Goal: Task Accomplishment & Management: Use online tool/utility

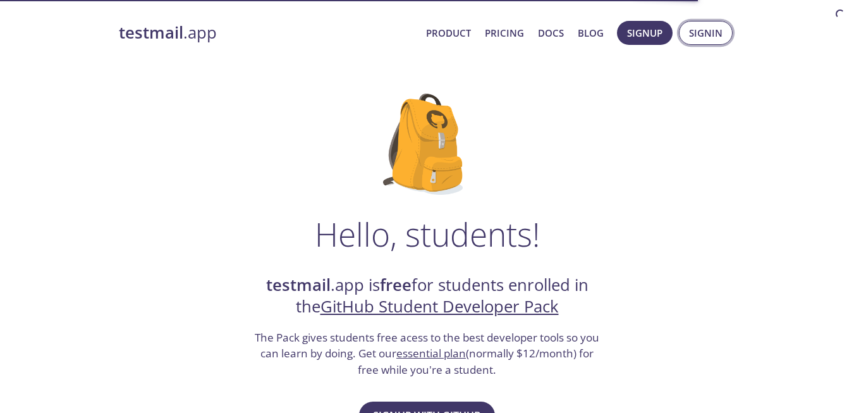
click at [694, 42] on button "Signin" at bounding box center [706, 33] width 54 height 24
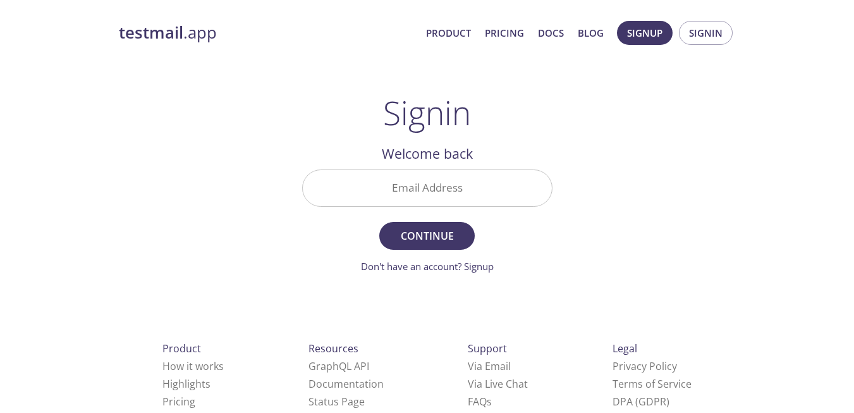
click at [448, 191] on input "Email Address" at bounding box center [427, 188] width 249 height 36
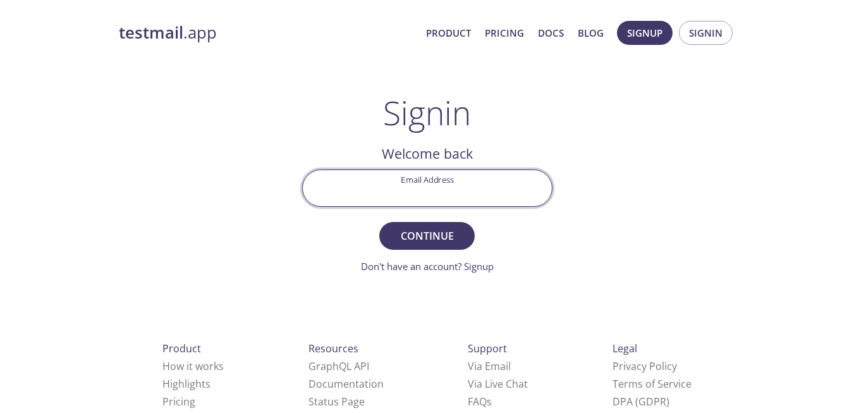
type input "t19-0042731048@smkn7-smr.sch.id"
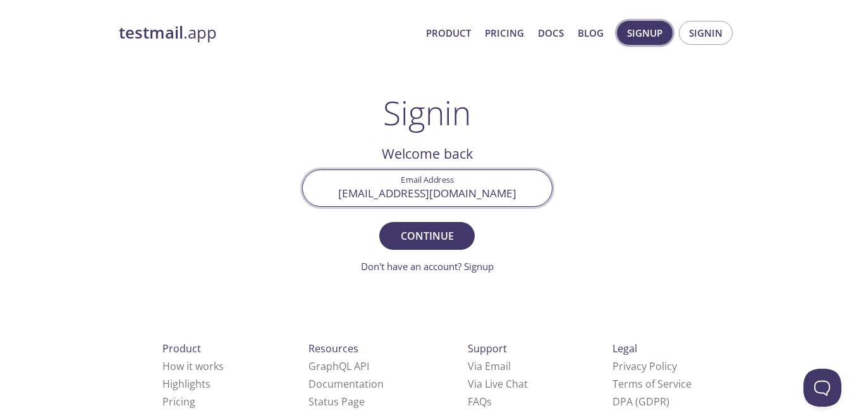
click at [658, 21] on button "Signup" at bounding box center [645, 33] width 56 height 24
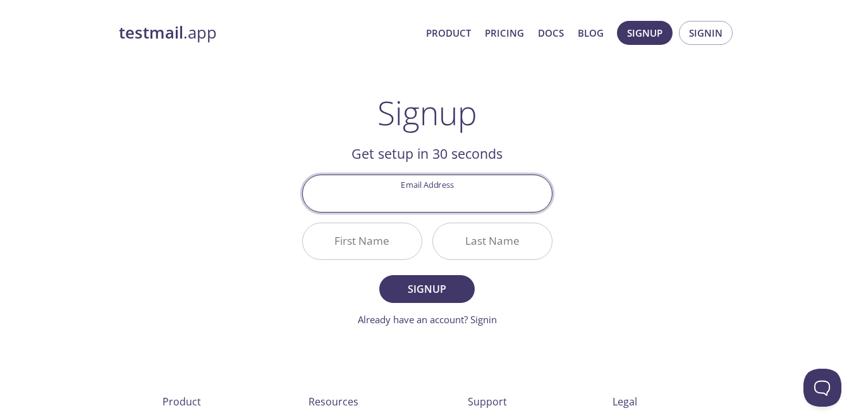
click at [479, 186] on input "Email Address" at bounding box center [427, 193] width 249 height 36
type input "t19-0042731048@smkn7-smr.sch.id"
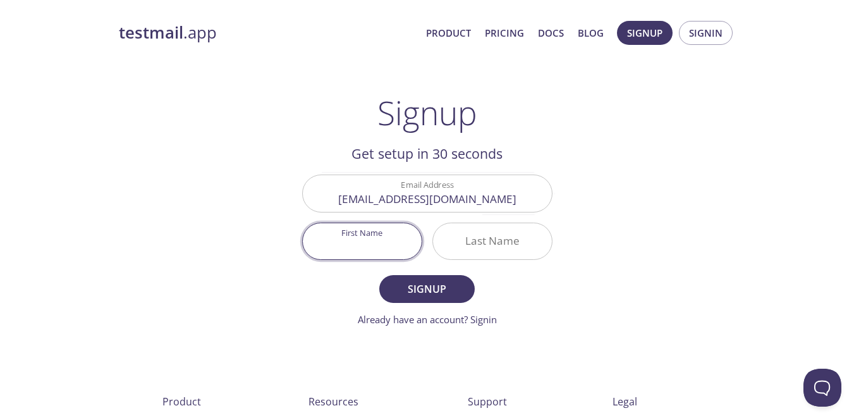
click at [398, 245] on input "First Name" at bounding box center [362, 241] width 119 height 36
type input "Oscar"
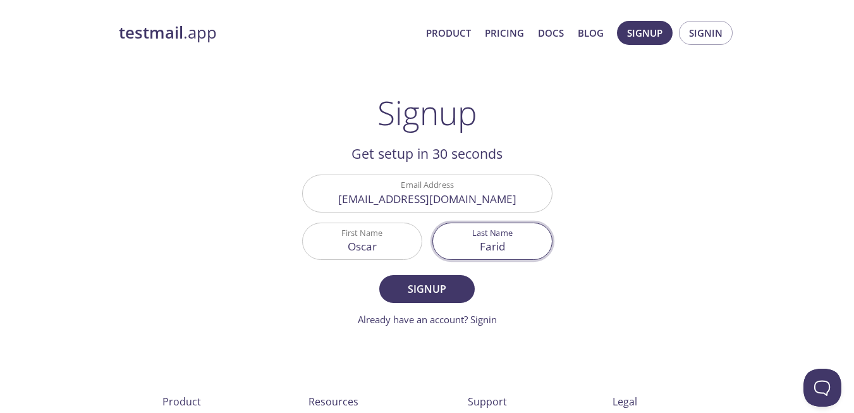
type input "Farid"
click at [379, 275] on button "Signup" at bounding box center [426, 289] width 95 height 28
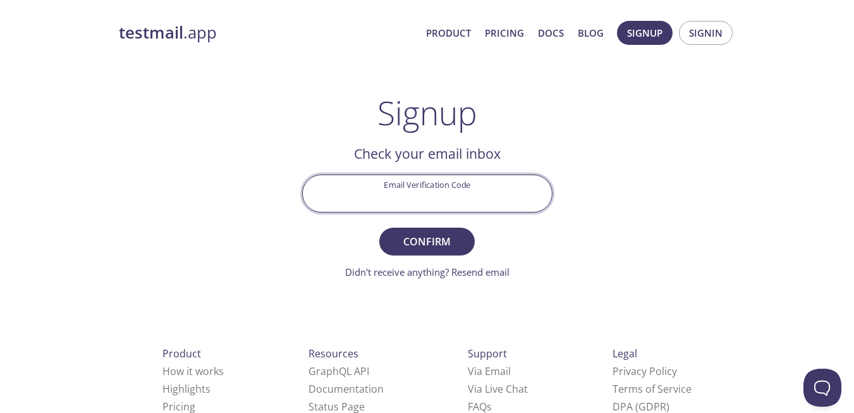
click at [459, 201] on input "Email Verification Code" at bounding box center [427, 193] width 249 height 36
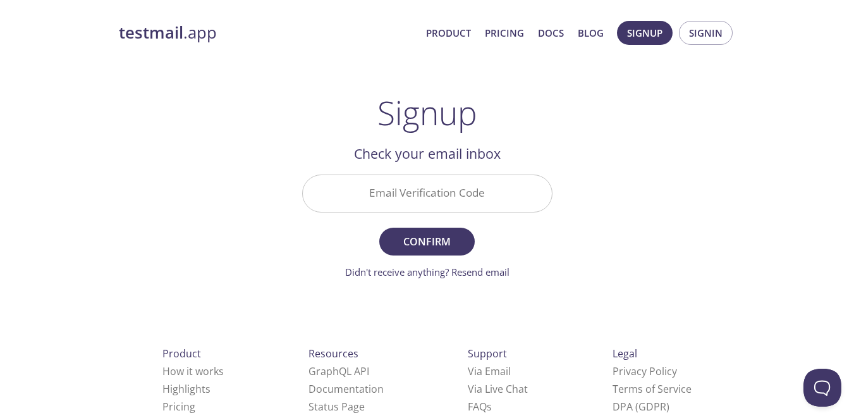
click at [591, 216] on div "testmail .app Product Pricing Docs Blog Signup Signin Signup Get setup in 30 se…" at bounding box center [428, 279] width 648 height 532
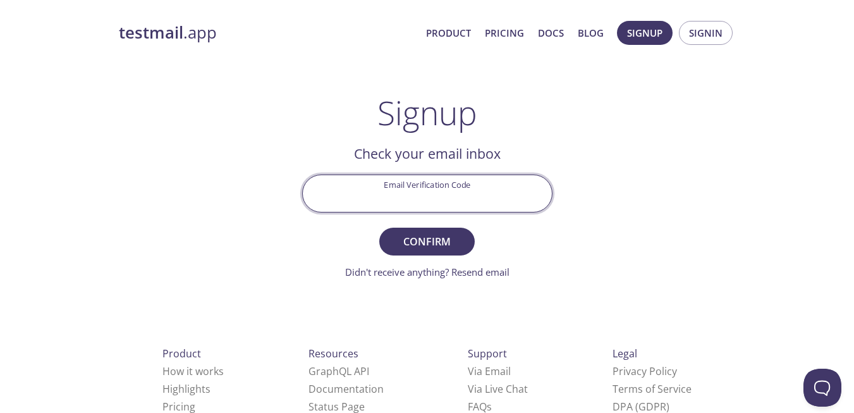
click at [441, 190] on input "Email Verification Code" at bounding box center [427, 193] width 249 height 36
type input "823UC68"
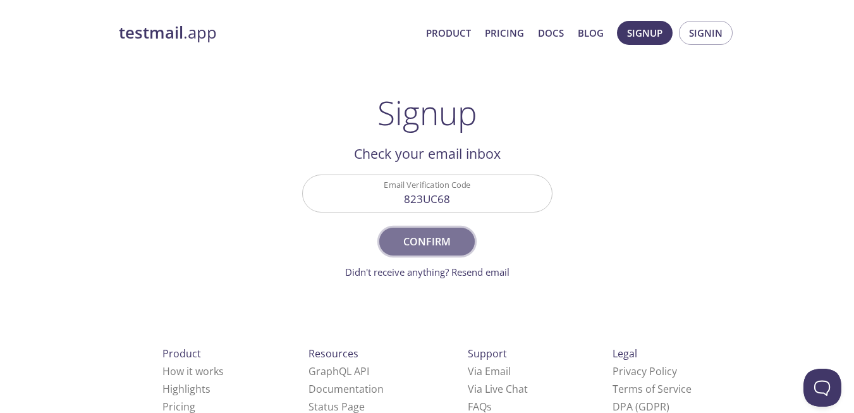
click at [448, 235] on span "Confirm" at bounding box center [426, 242] width 67 height 18
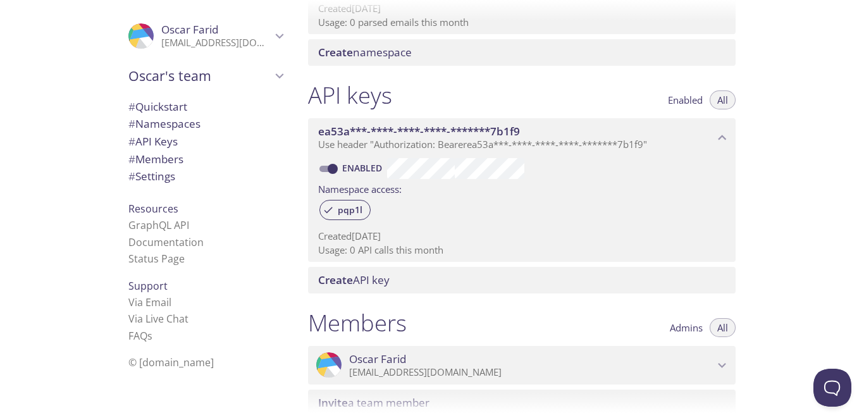
scroll to position [254, 0]
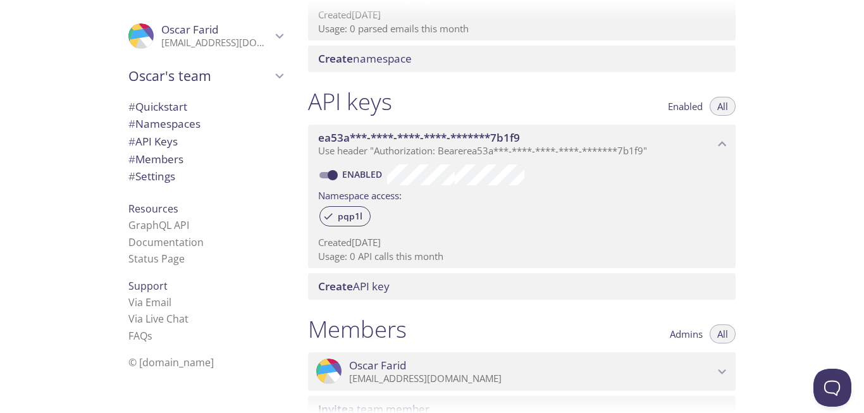
click at [692, 143] on span "ea53a***-****-****-****-*******7b1f9" at bounding box center [516, 138] width 396 height 14
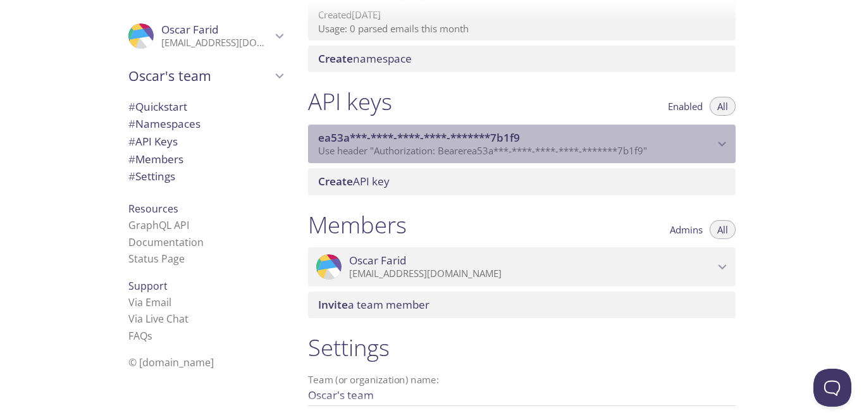
click at [692, 143] on span "ea53a***-****-****-****-*******7b1f9" at bounding box center [516, 138] width 396 height 14
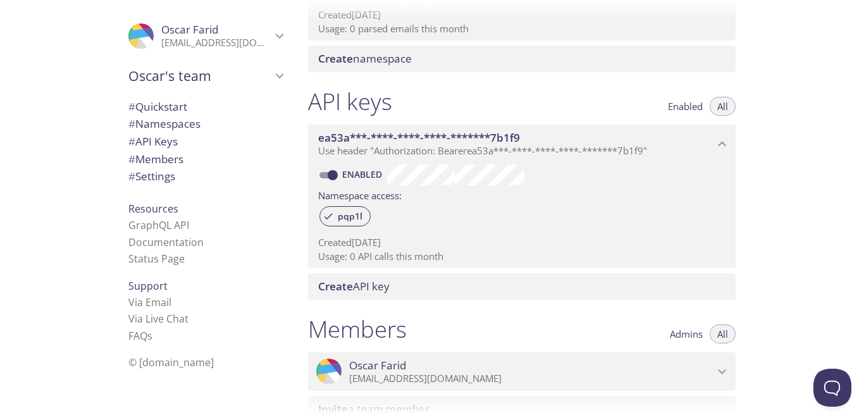
click at [159, 147] on span "# API Keys" at bounding box center [152, 141] width 49 height 15
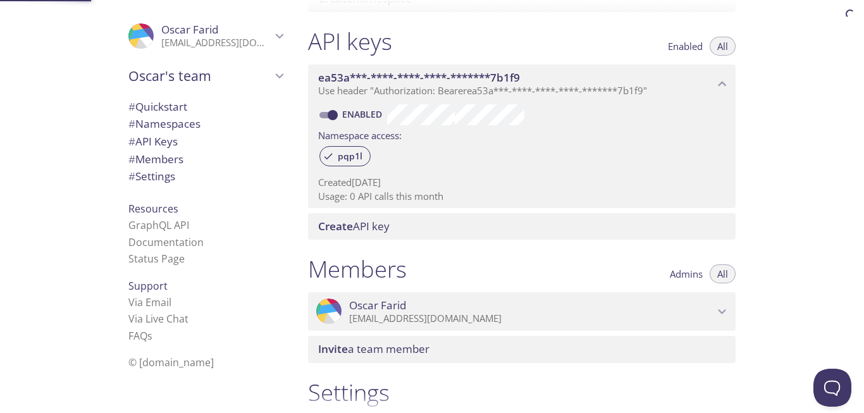
scroll to position [342, 0]
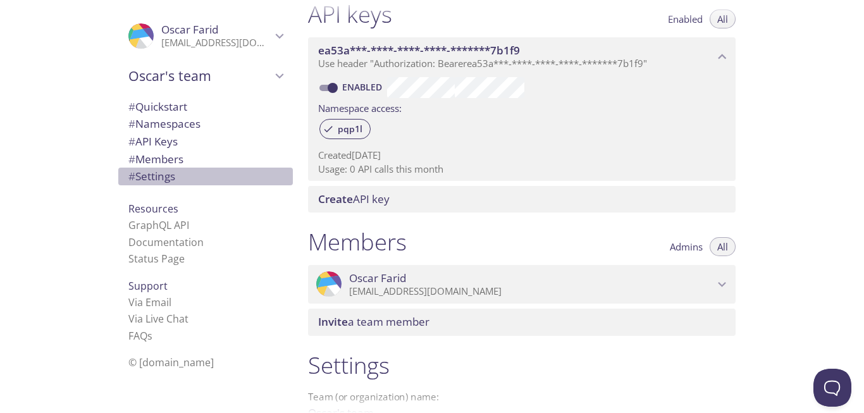
click at [156, 173] on span "# Settings" at bounding box center [151, 176] width 47 height 15
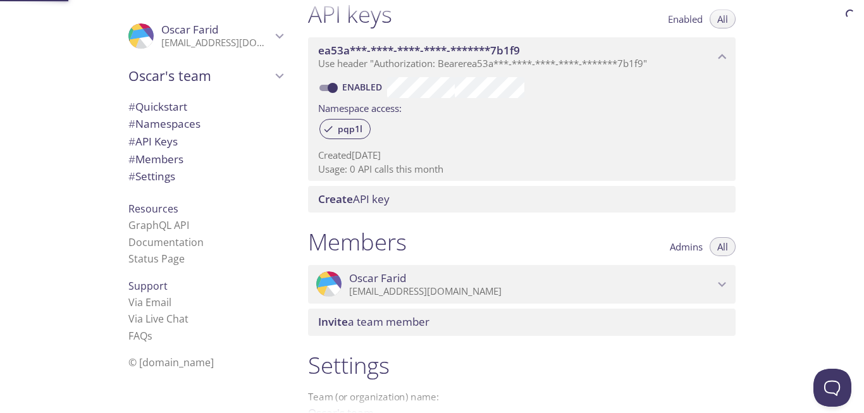
scroll to position [486, 0]
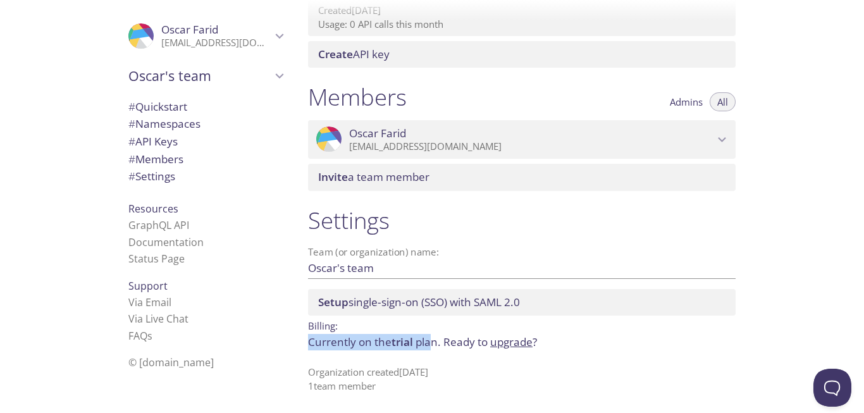
drag, startPoint x: 310, startPoint y: 339, endPoint x: 431, endPoint y: 343, distance: 121.5
click at [431, 343] on p "Currently on the trial plan. Ready to upgrade ?" at bounding box center [522, 342] width 428 height 16
drag, startPoint x: 431, startPoint y: 343, endPoint x: 380, endPoint y: 342, distance: 51.2
click at [380, 342] on p "Currently on the trial plan. Ready to upgrade ?" at bounding box center [522, 342] width 428 height 16
click at [422, 349] on p "Currently on the trial plan. Ready to upgrade ?" at bounding box center [522, 342] width 428 height 16
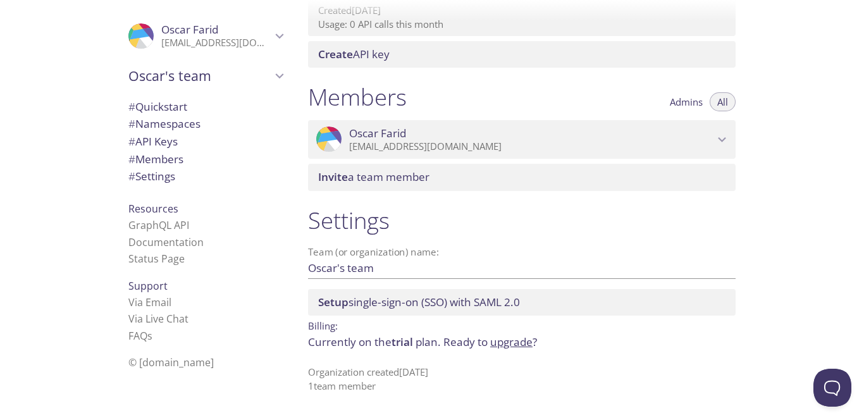
click at [486, 347] on span "Ready to upgrade ?" at bounding box center [490, 342] width 94 height 15
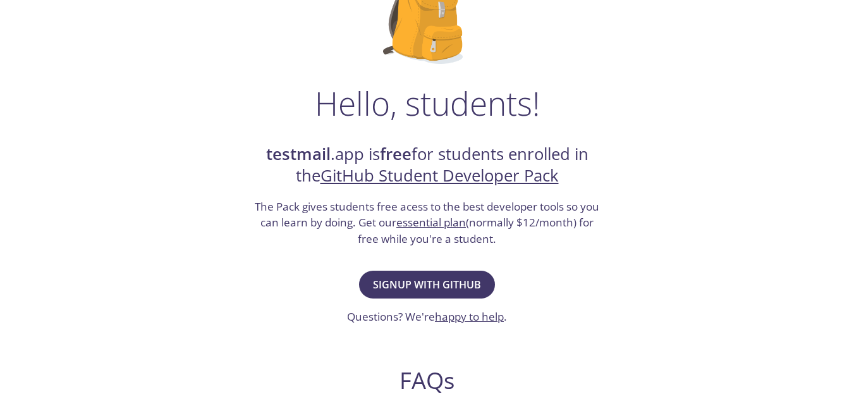
scroll to position [135, 0]
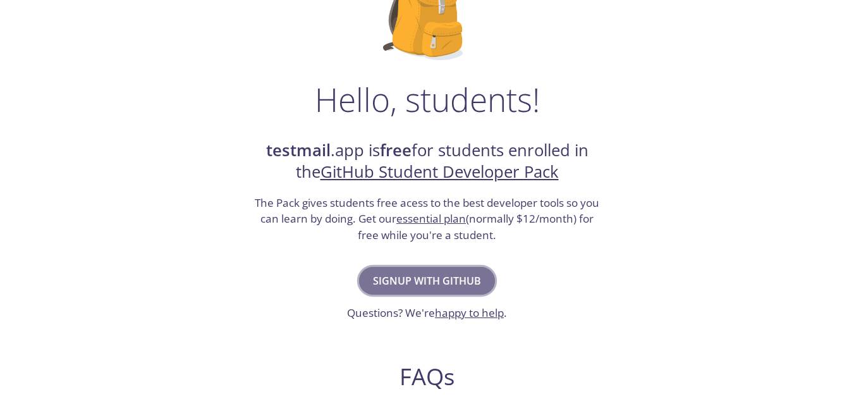
click at [446, 286] on span "Signup with GitHub" at bounding box center [427, 281] width 108 height 18
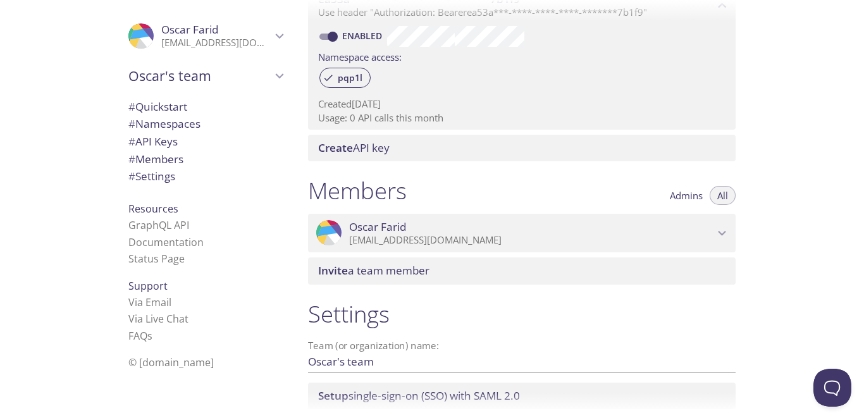
scroll to position [486, 0]
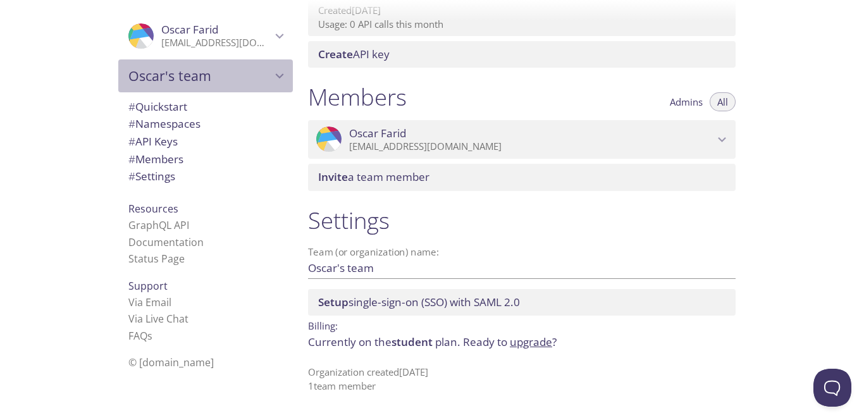
click at [235, 68] on span "Oscar's team" at bounding box center [199, 76] width 143 height 18
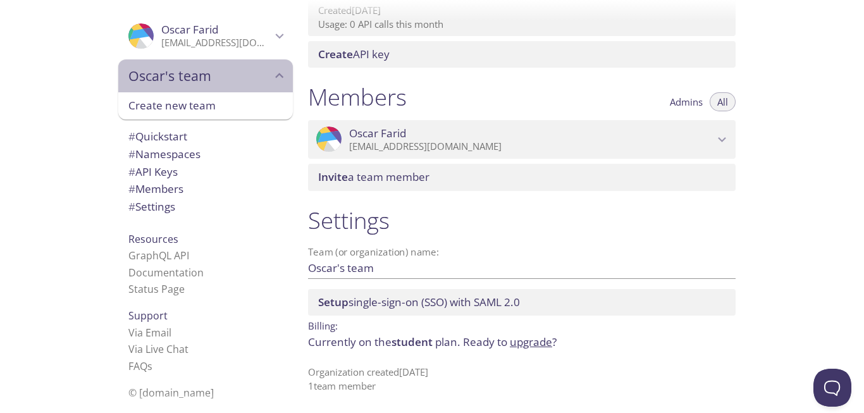
click at [249, 70] on span "Oscar's team" at bounding box center [199, 76] width 143 height 18
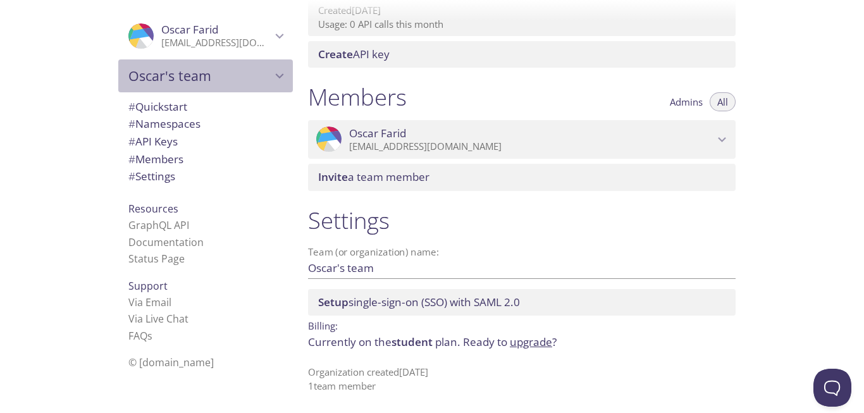
click at [230, 75] on span "Oscar's team" at bounding box center [199, 76] width 143 height 18
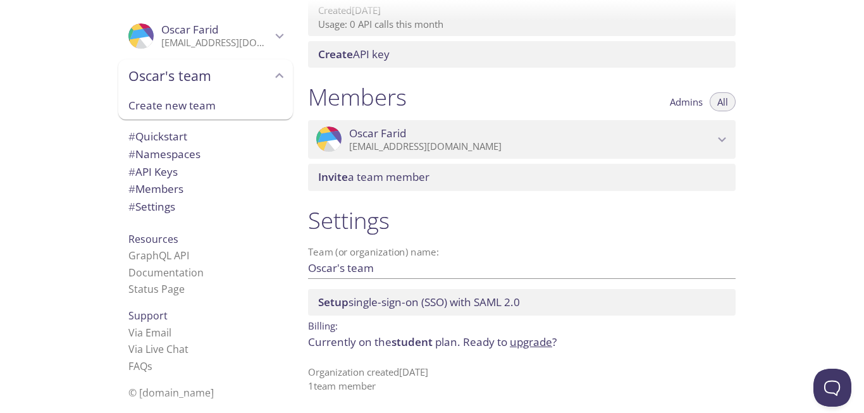
click at [230, 100] on span "Create new team" at bounding box center [205, 105] width 154 height 16
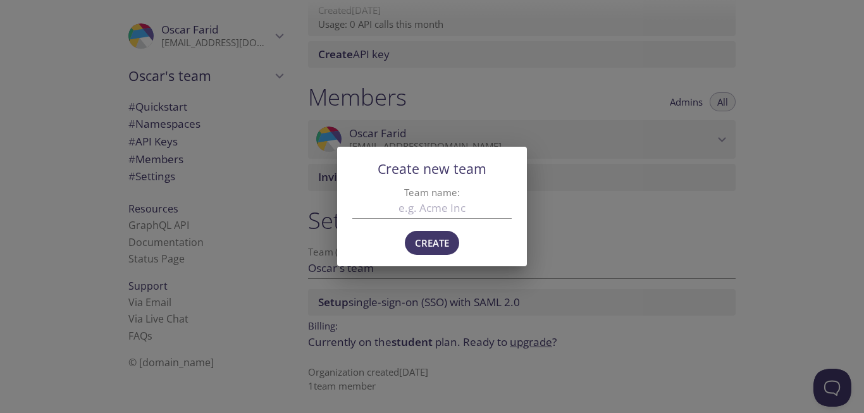
click at [426, 100] on div "Create new team Team name: Create" at bounding box center [432, 206] width 864 height 413
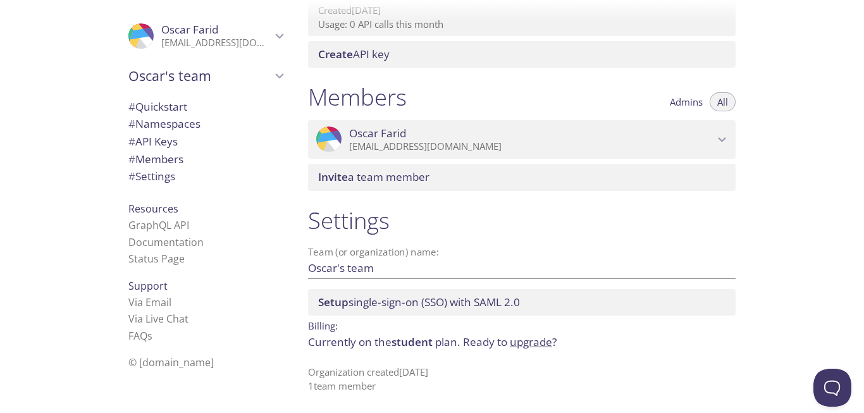
click at [206, 145] on span "# API Keys" at bounding box center [205, 141] width 154 height 16
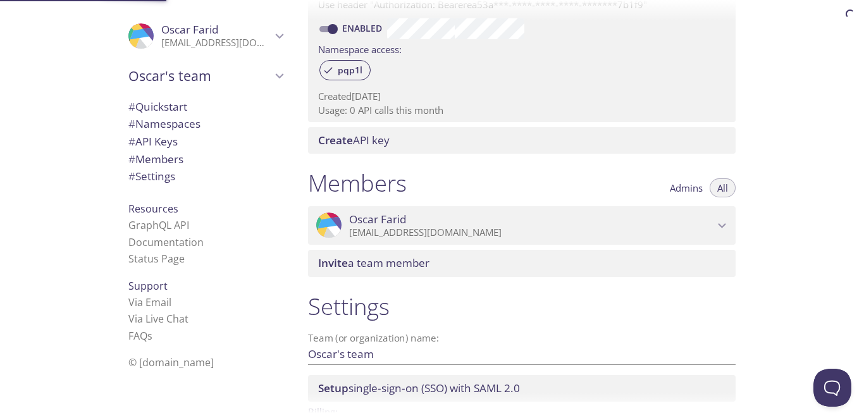
scroll to position [342, 0]
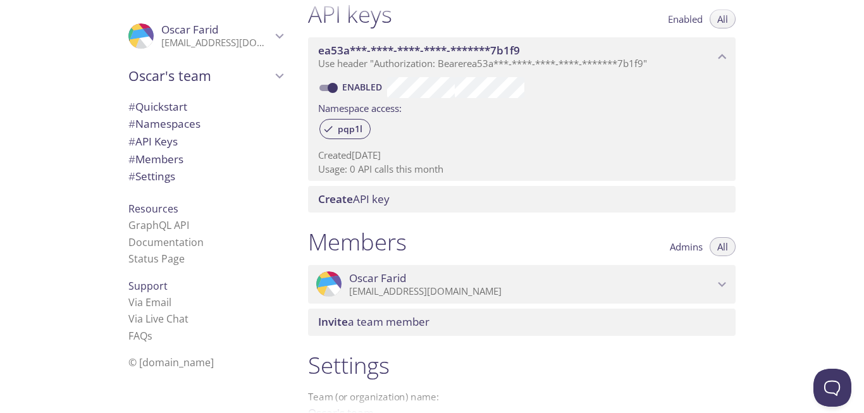
click at [213, 234] on li "Documentation" at bounding box center [205, 242] width 154 height 16
click at [167, 227] on link "GraphQL API" at bounding box center [158, 225] width 61 height 14
